Goal: Contribute content

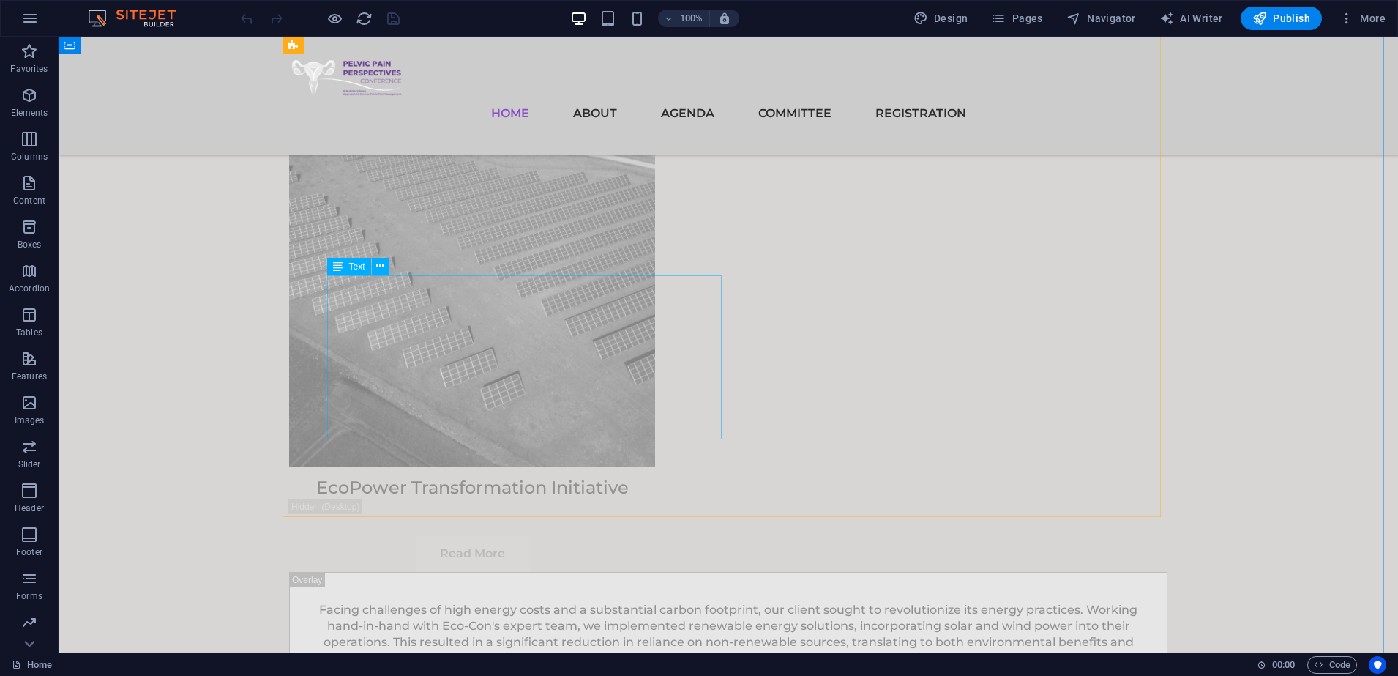
scroll to position [9147, 0]
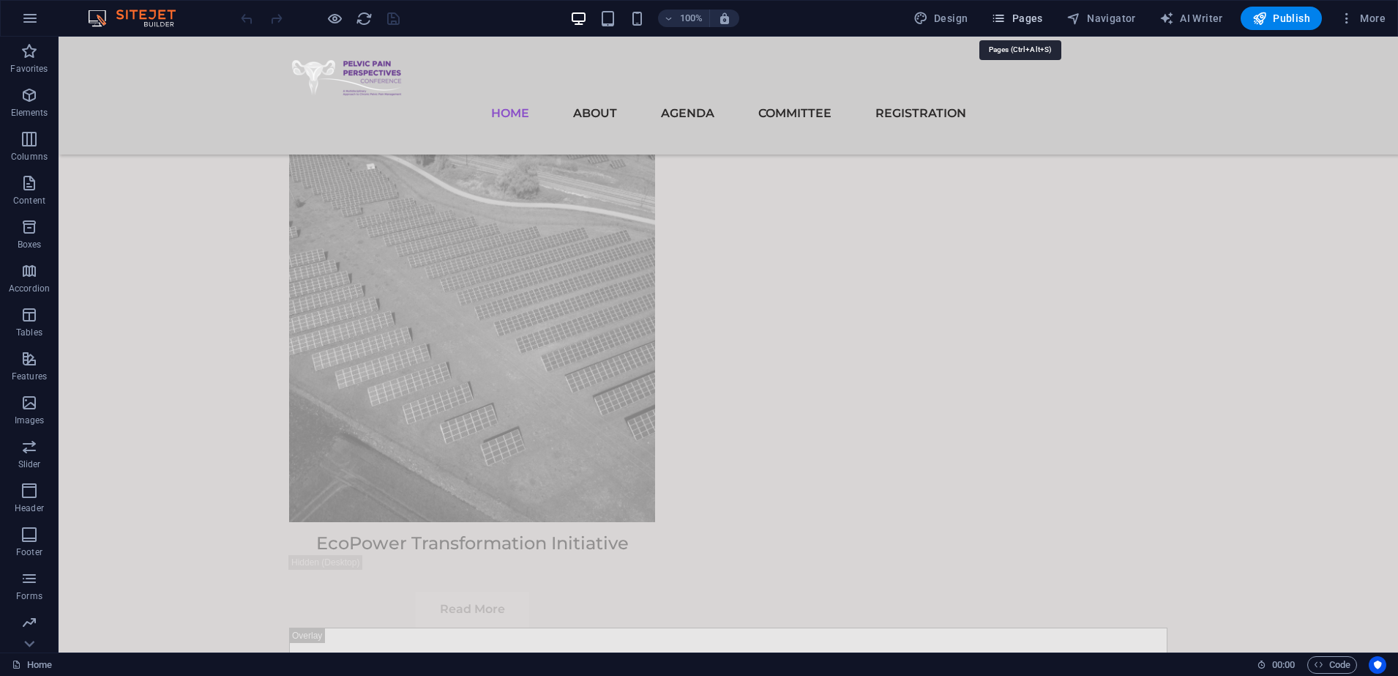
click at [995, 15] on icon "button" at bounding box center [998, 18] width 15 height 15
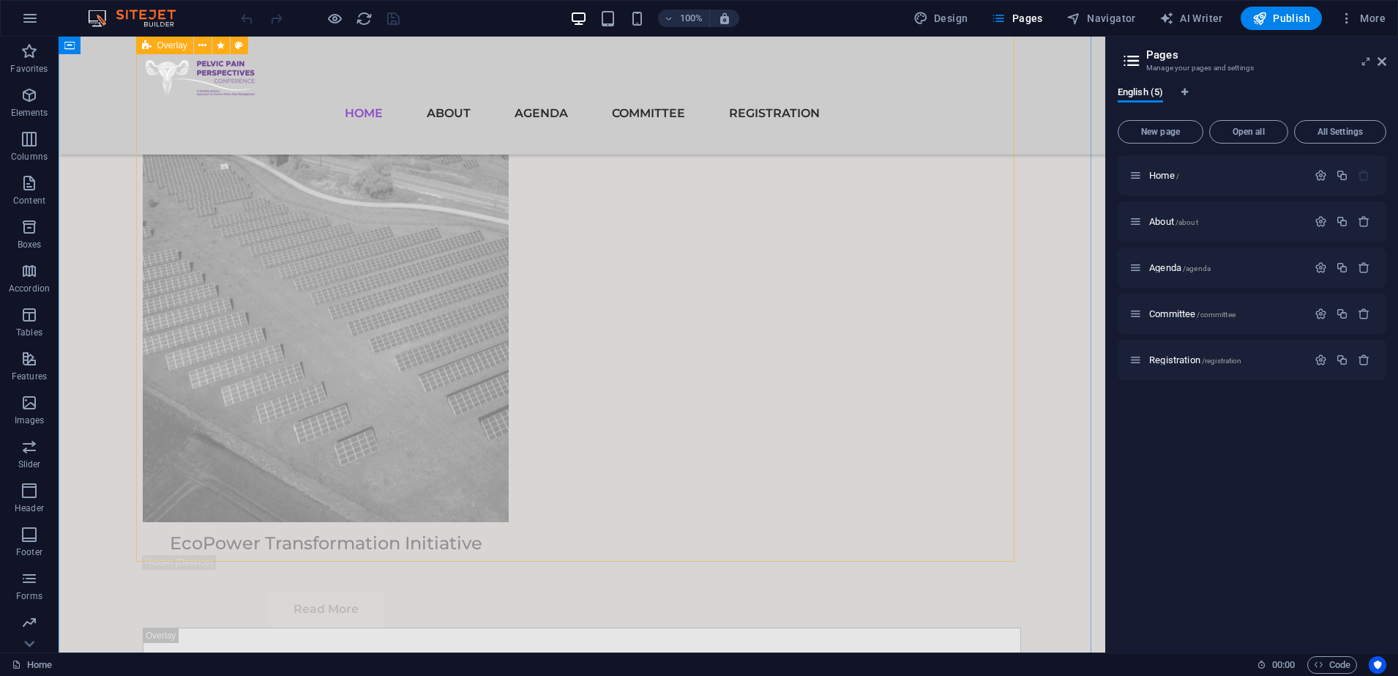
click at [1386, 56] on icon at bounding box center [1382, 62] width 9 height 12
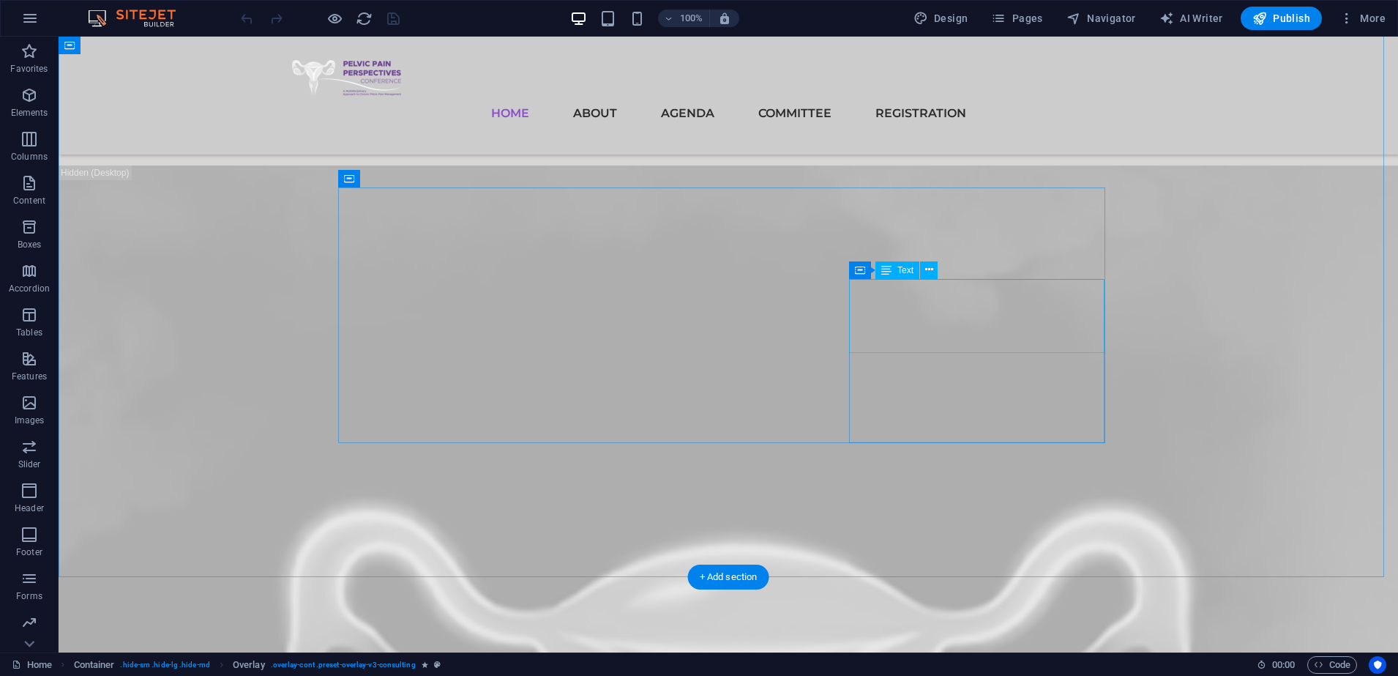
scroll to position [0, 0]
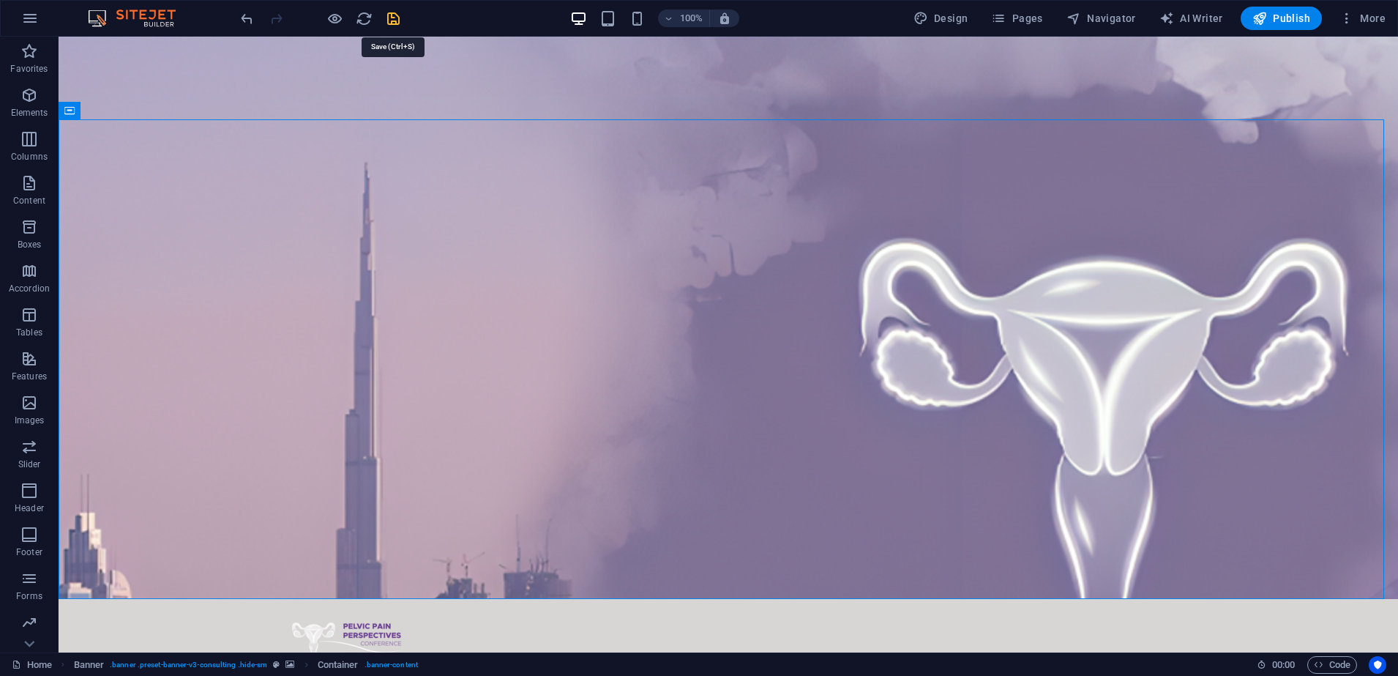
click at [391, 23] on icon "save" at bounding box center [393, 18] width 17 height 17
checkbox input "false"
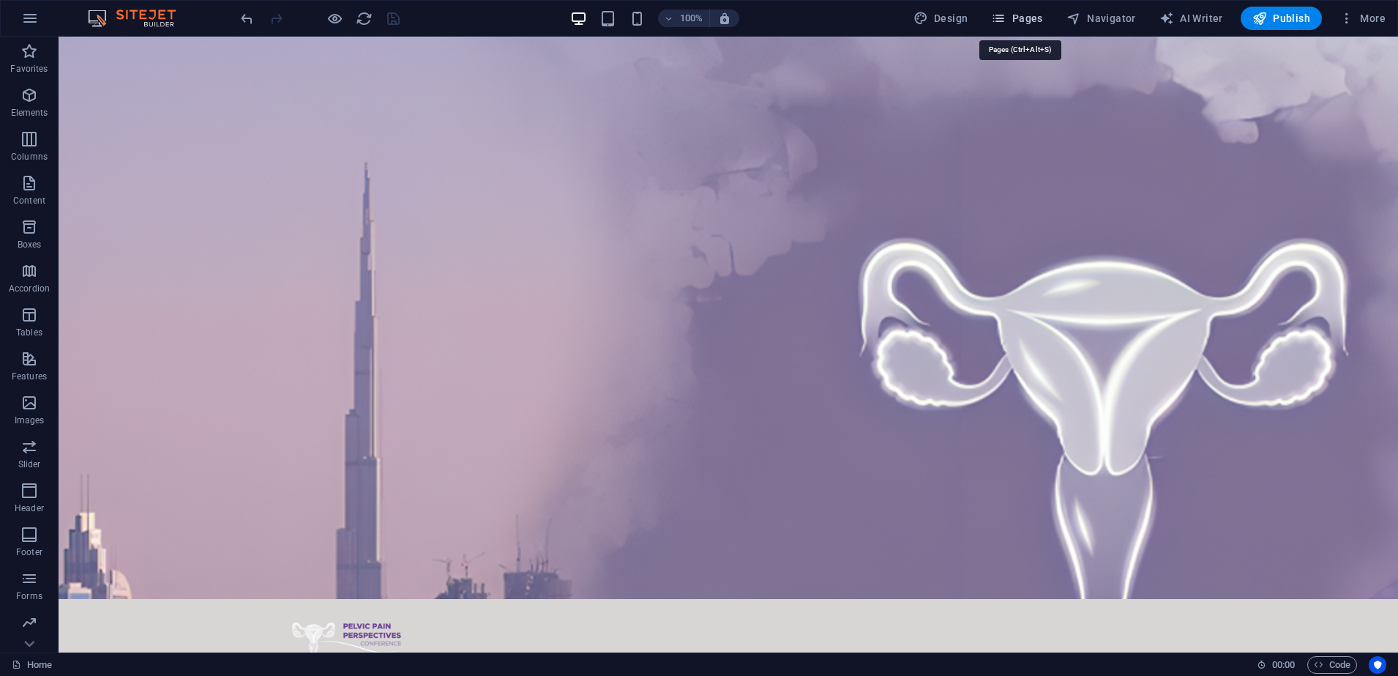
click at [1047, 28] on button "Pages" at bounding box center [1016, 18] width 63 height 23
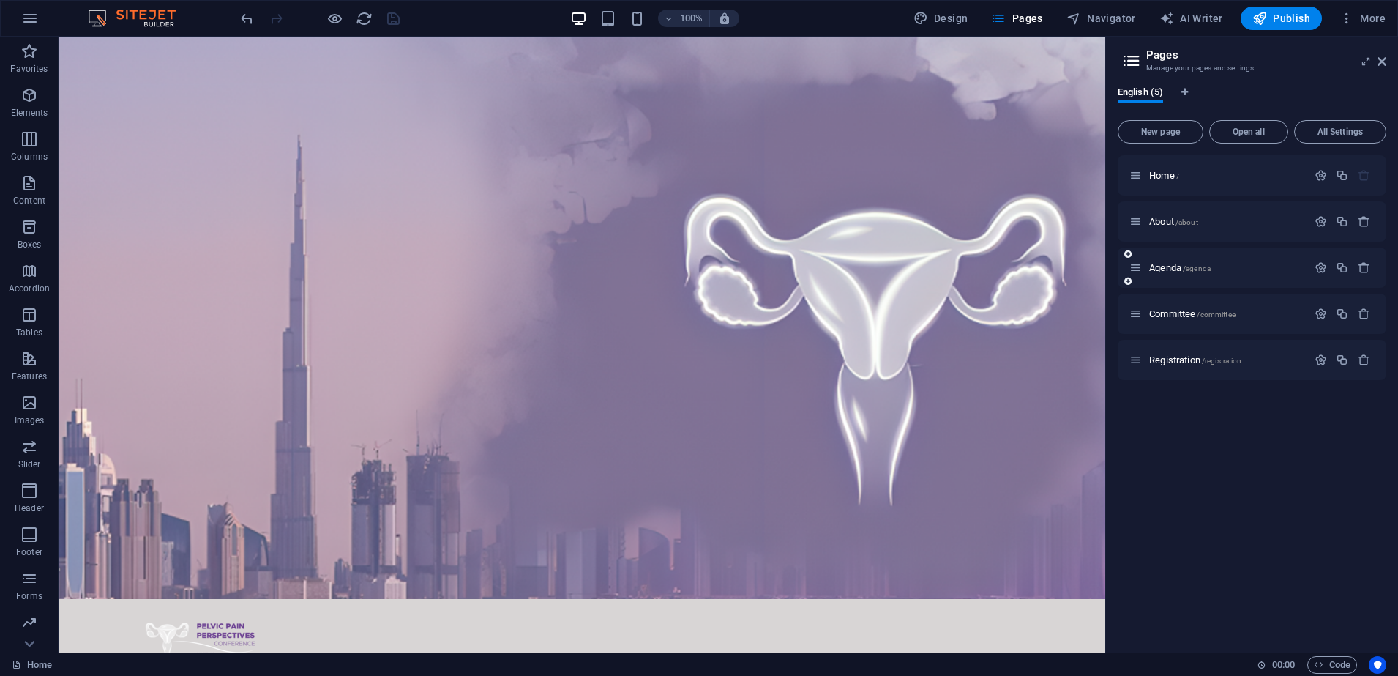
click at [1179, 261] on div "Agenda /agenda" at bounding box center [1219, 267] width 178 height 17
click at [1169, 267] on span "Agenda /agenda" at bounding box center [1180, 267] width 62 height 11
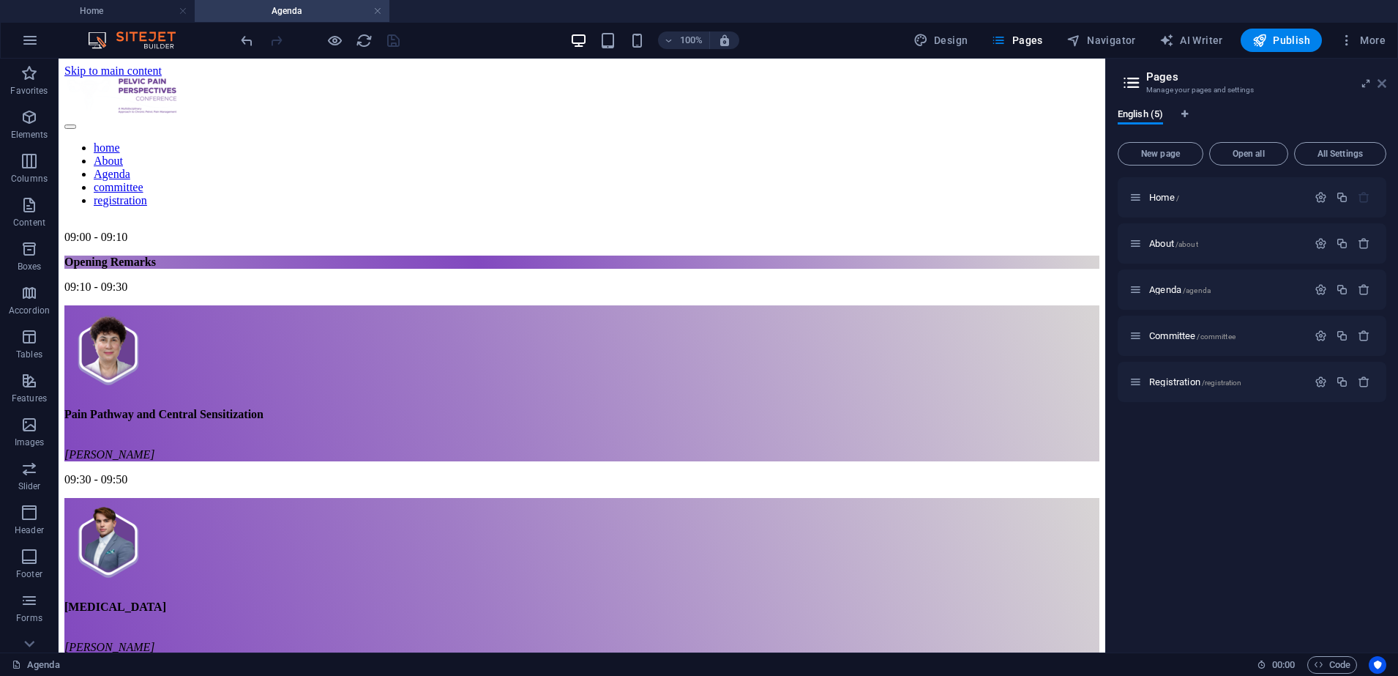
click at [1381, 83] on icon at bounding box center [1382, 84] width 9 height 12
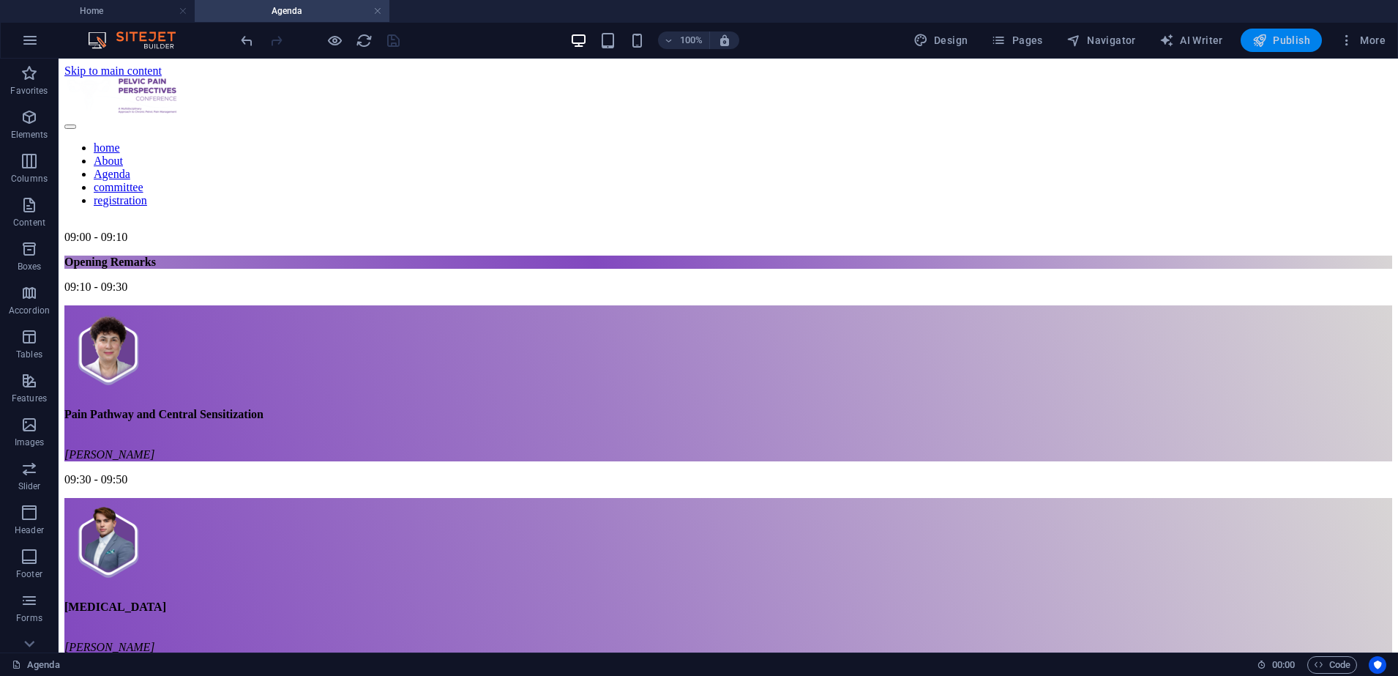
click at [1311, 47] on span "Publish" at bounding box center [1282, 40] width 58 height 15
